Goal: Task Accomplishment & Management: Use online tool/utility

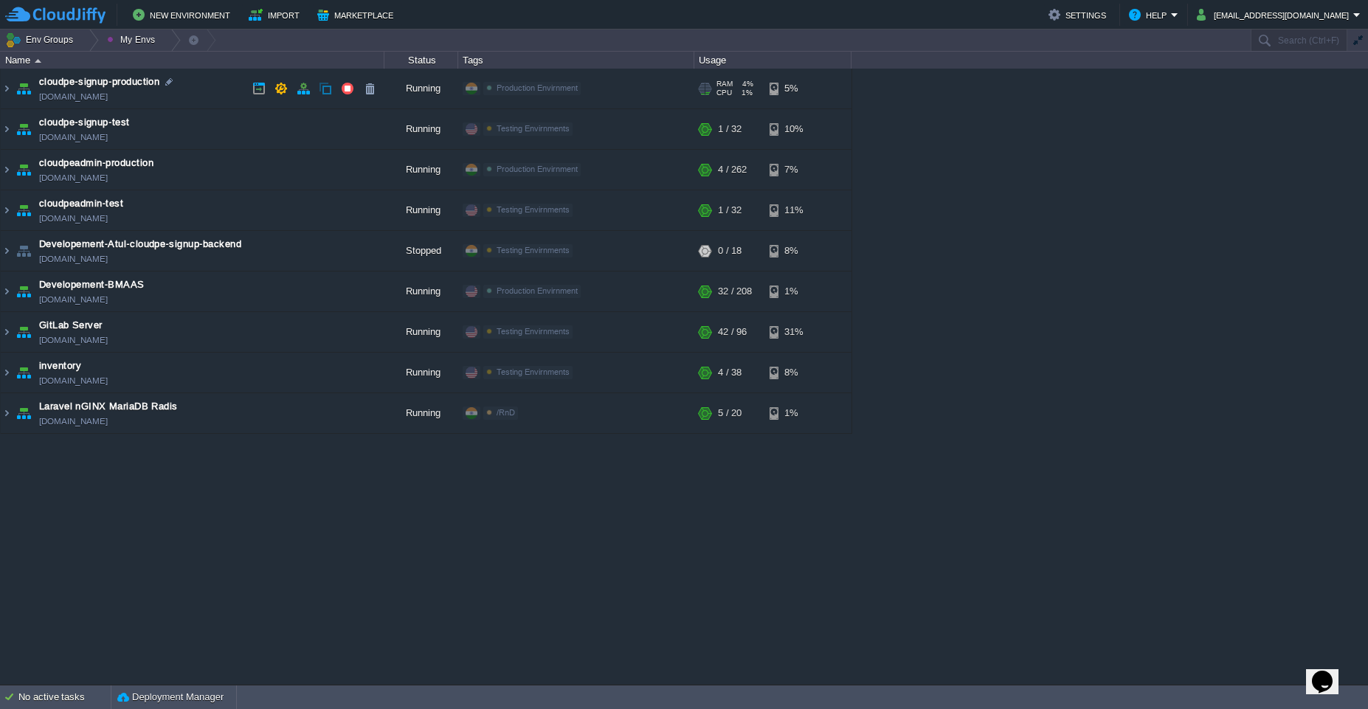
click at [215, 90] on td "cloudpe-signup-production [DOMAIN_NAME]" at bounding box center [193, 89] width 384 height 41
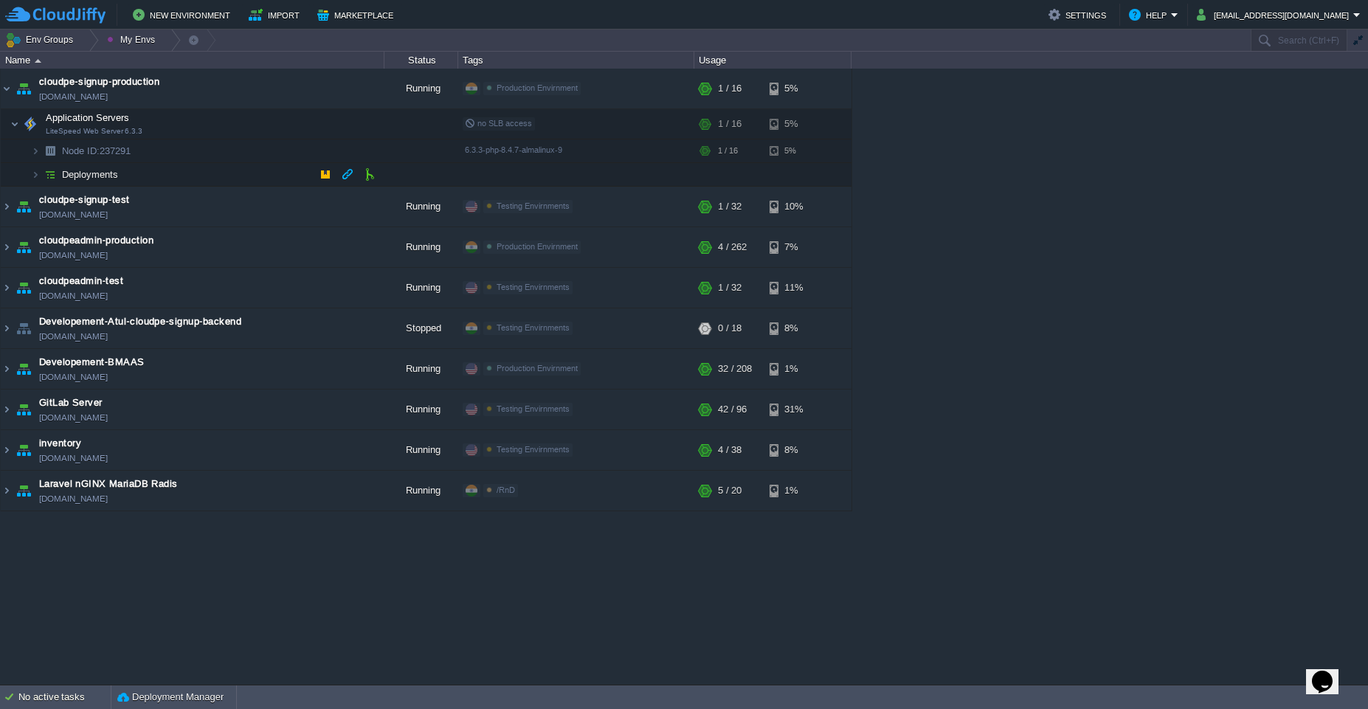
click at [216, 176] on td "Deployments" at bounding box center [193, 175] width 384 height 24
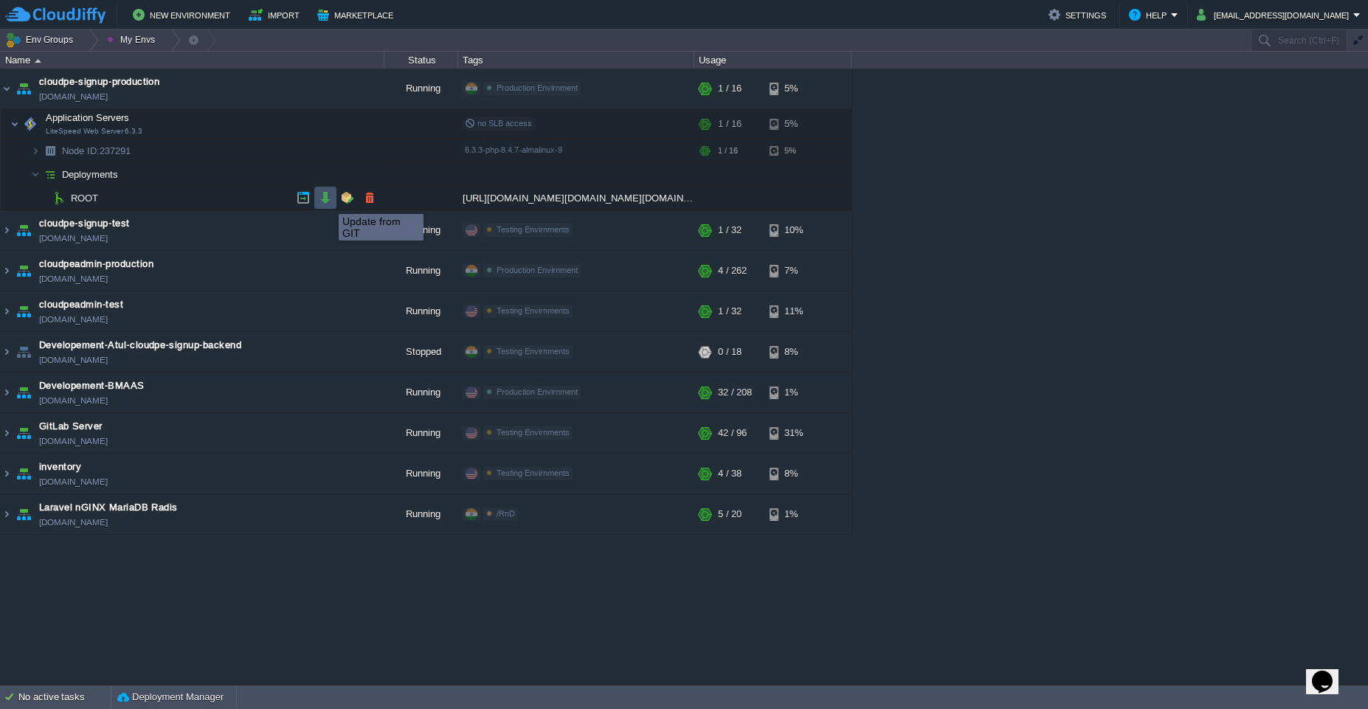
click at [328, 201] on button "button" at bounding box center [325, 197] width 13 height 13
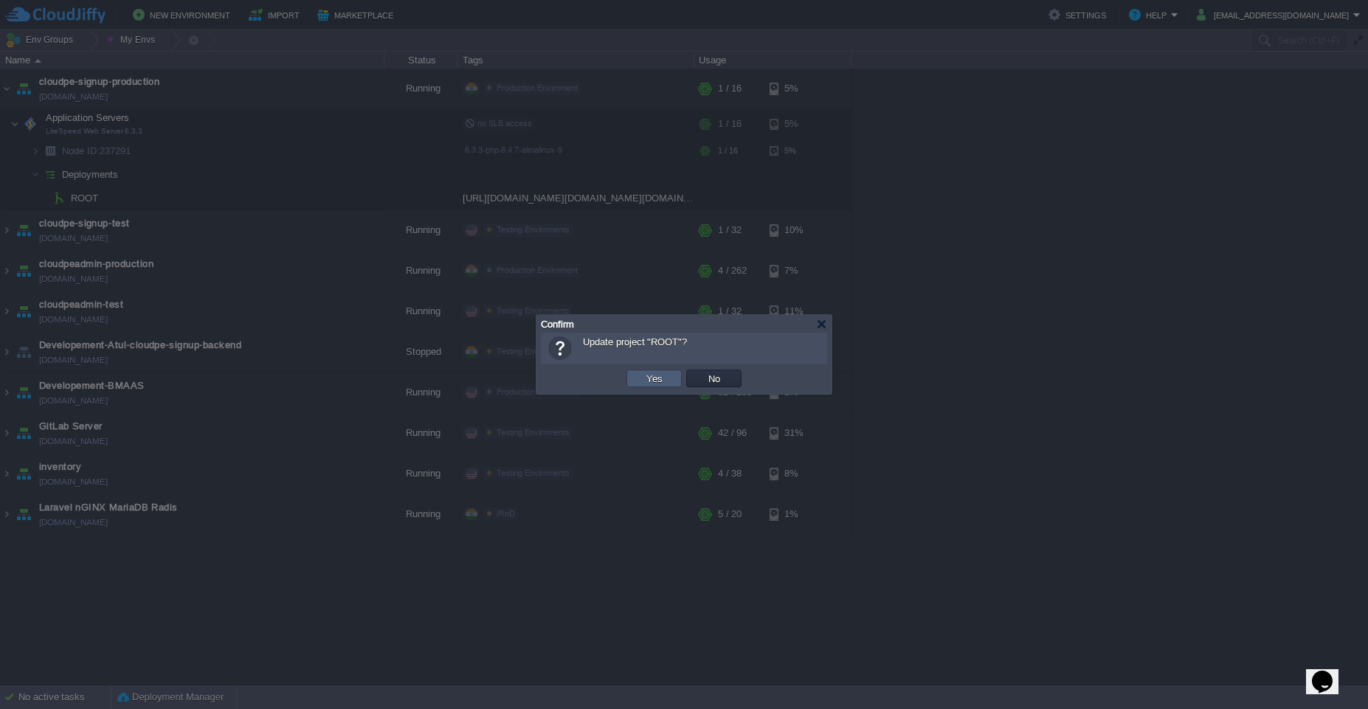
click at [662, 383] on button "Yes" at bounding box center [654, 378] width 25 height 13
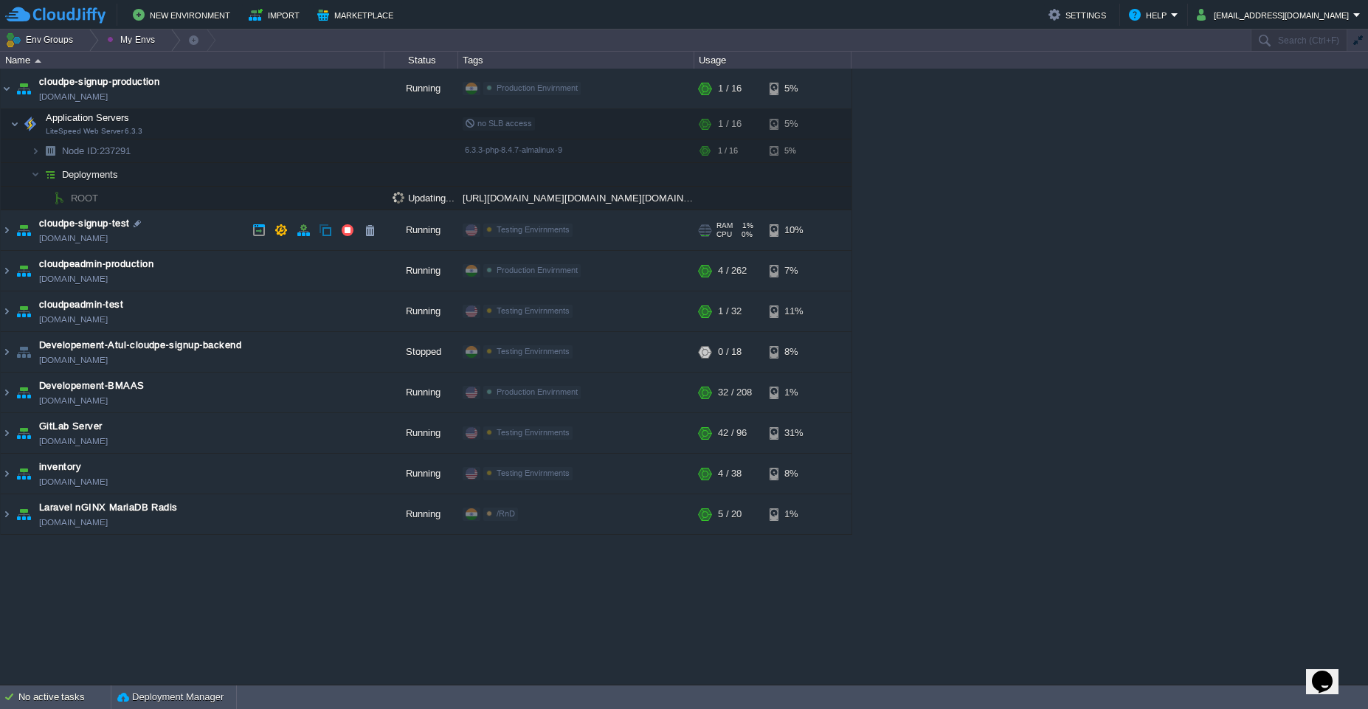
click at [212, 231] on td "cloudpe-signup-test [DOMAIN_NAME]" at bounding box center [193, 230] width 384 height 41
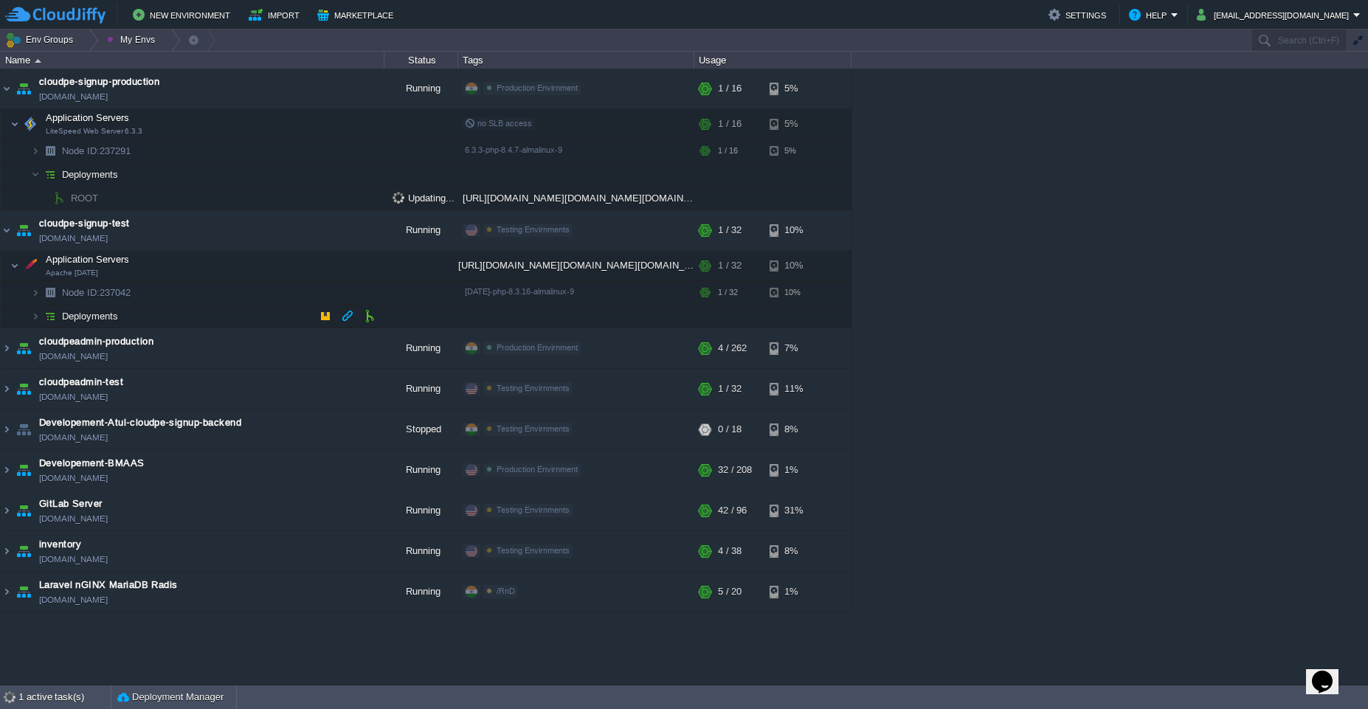
click at [235, 319] on td "Deployments" at bounding box center [193, 317] width 384 height 24
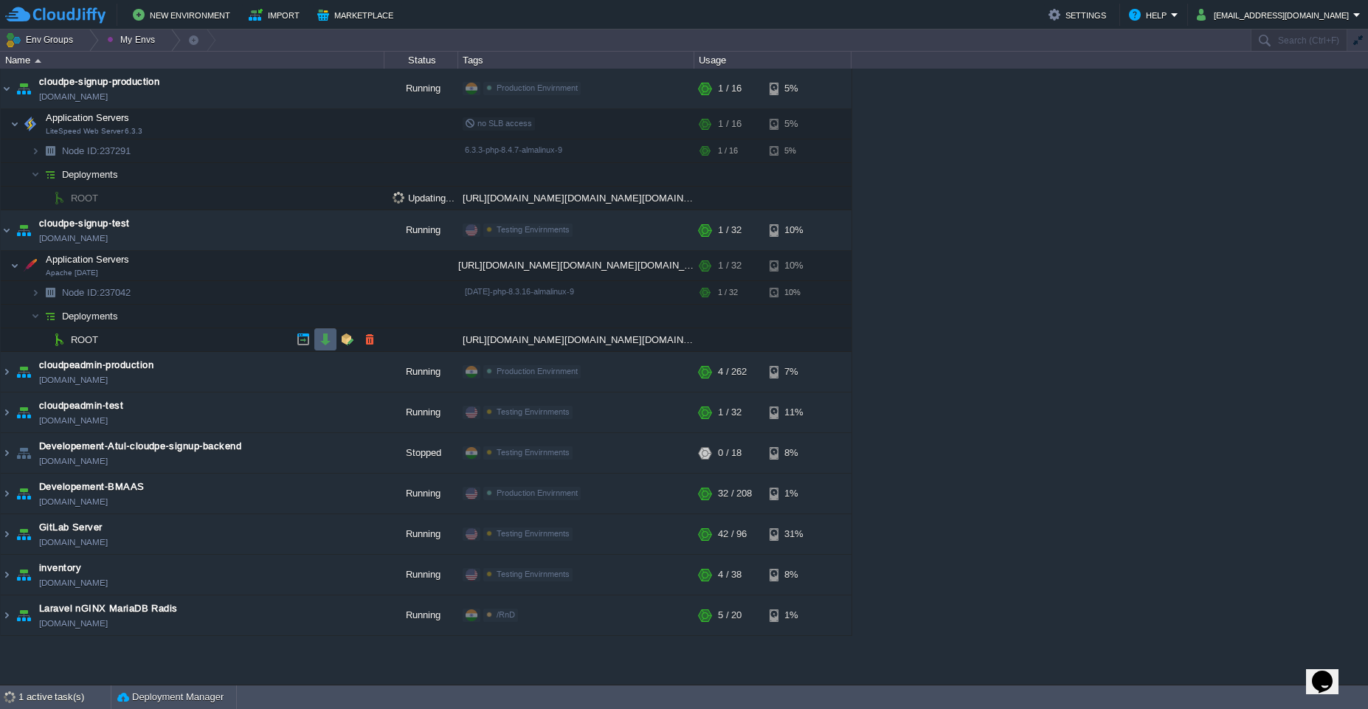
click at [322, 339] on button "button" at bounding box center [325, 339] width 13 height 13
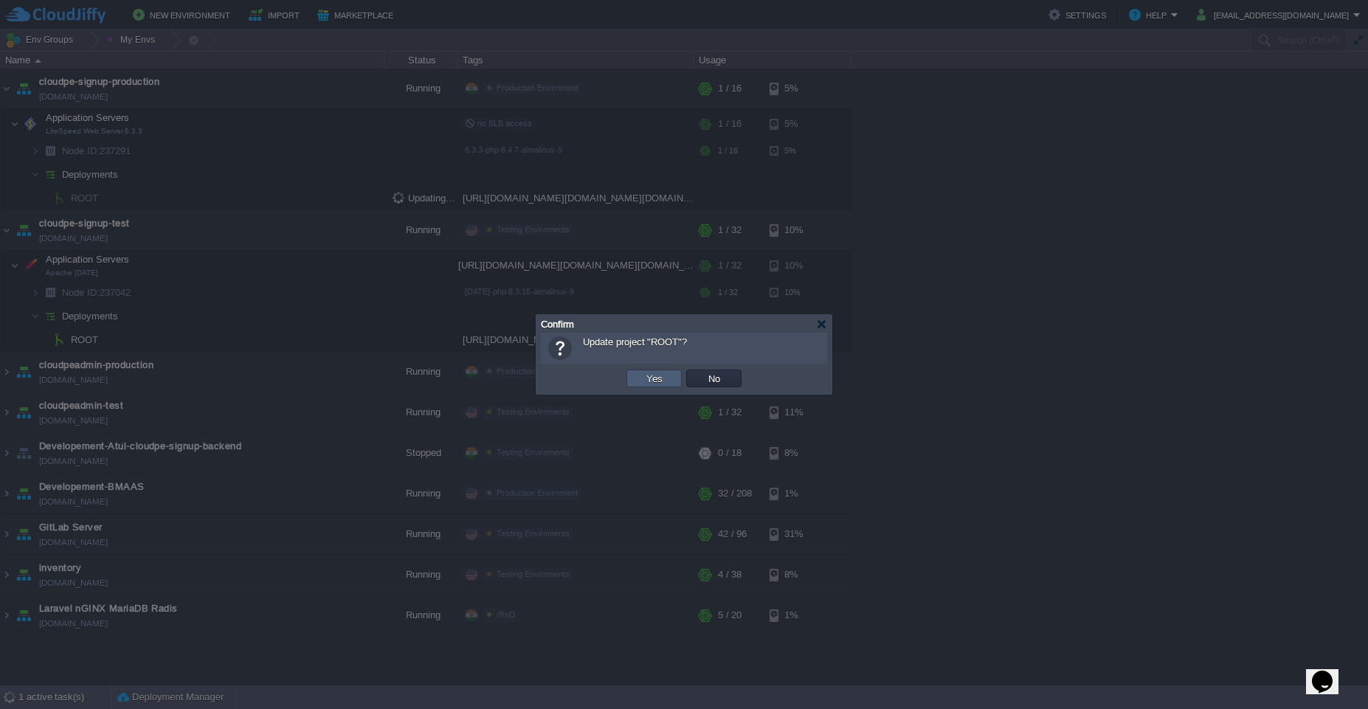
click at [637, 373] on td "Yes" at bounding box center [653, 379] width 55 height 18
